Goal: Transaction & Acquisition: Book appointment/travel/reservation

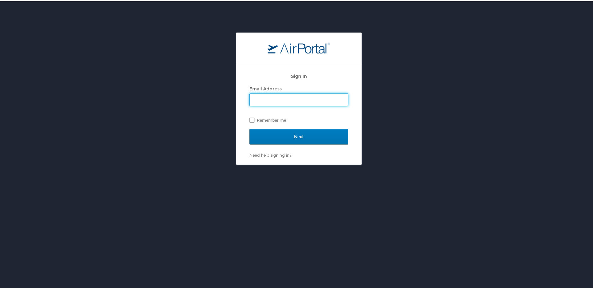
click at [300, 97] on input "Email Address" at bounding box center [299, 99] width 98 height 12
drag, startPoint x: 328, startPoint y: 98, endPoint x: 120, endPoint y: 99, distance: 208.2
click at [120, 99] on div "Sign In Email Address brandon.swanson@curahospit Remember me Next Need help sig…" at bounding box center [299, 97] width 598 height 132
paste input "ality.com"
type input "brandon.swanson@curahospitality.com"
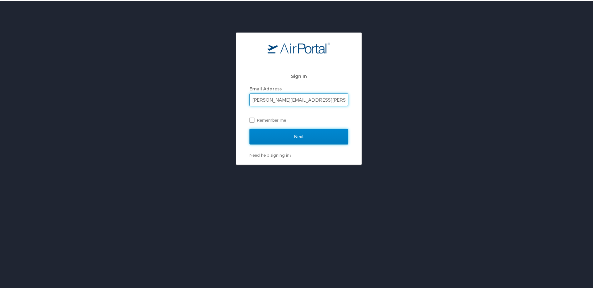
click at [272, 133] on input "Next" at bounding box center [298, 136] width 99 height 16
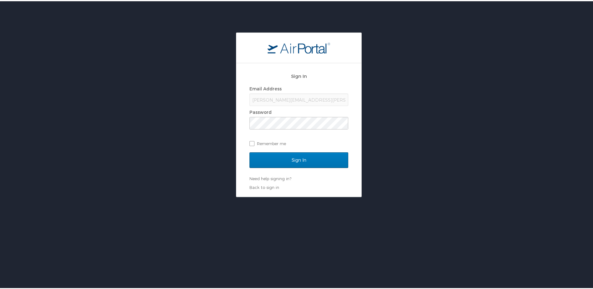
click at [265, 114] on div "Password" at bounding box center [298, 110] width 99 height 9
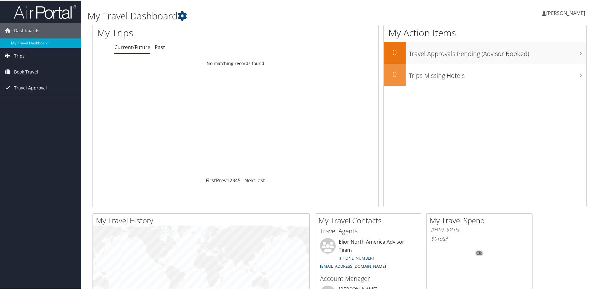
click at [19, 52] on span "Trips" at bounding box center [19, 56] width 11 height 16
click at [26, 97] on span "Book Travel" at bounding box center [26, 100] width 24 height 16
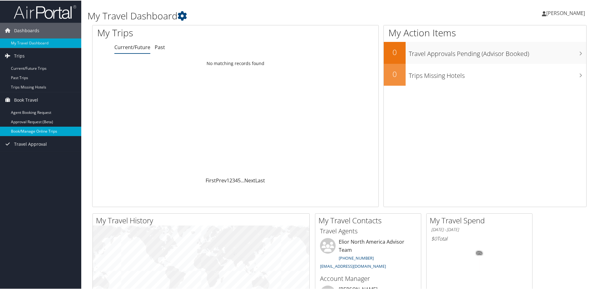
click at [28, 128] on link "Book/Manage Online Trips" at bounding box center [40, 130] width 81 height 9
